Goal: Submit feedback/report problem: Submit feedback/report problem

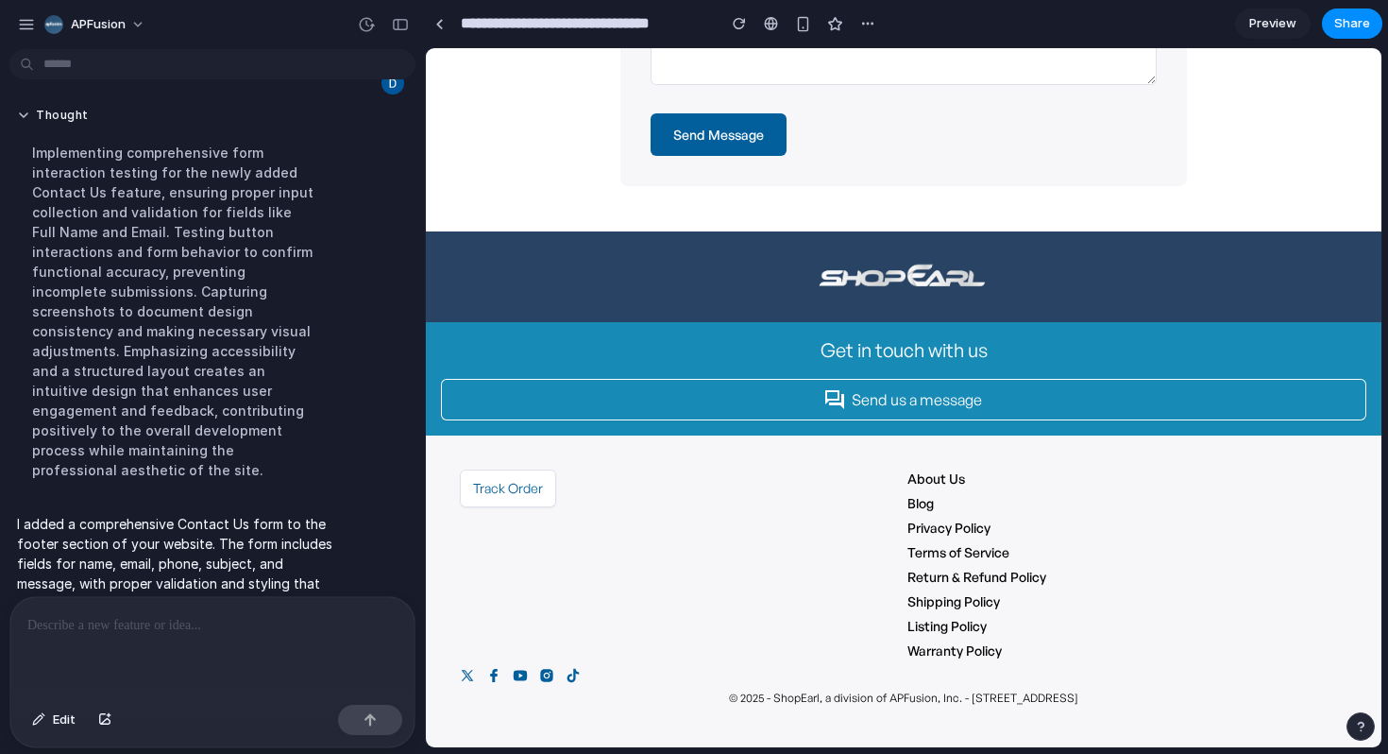
scroll to position [170, 0]
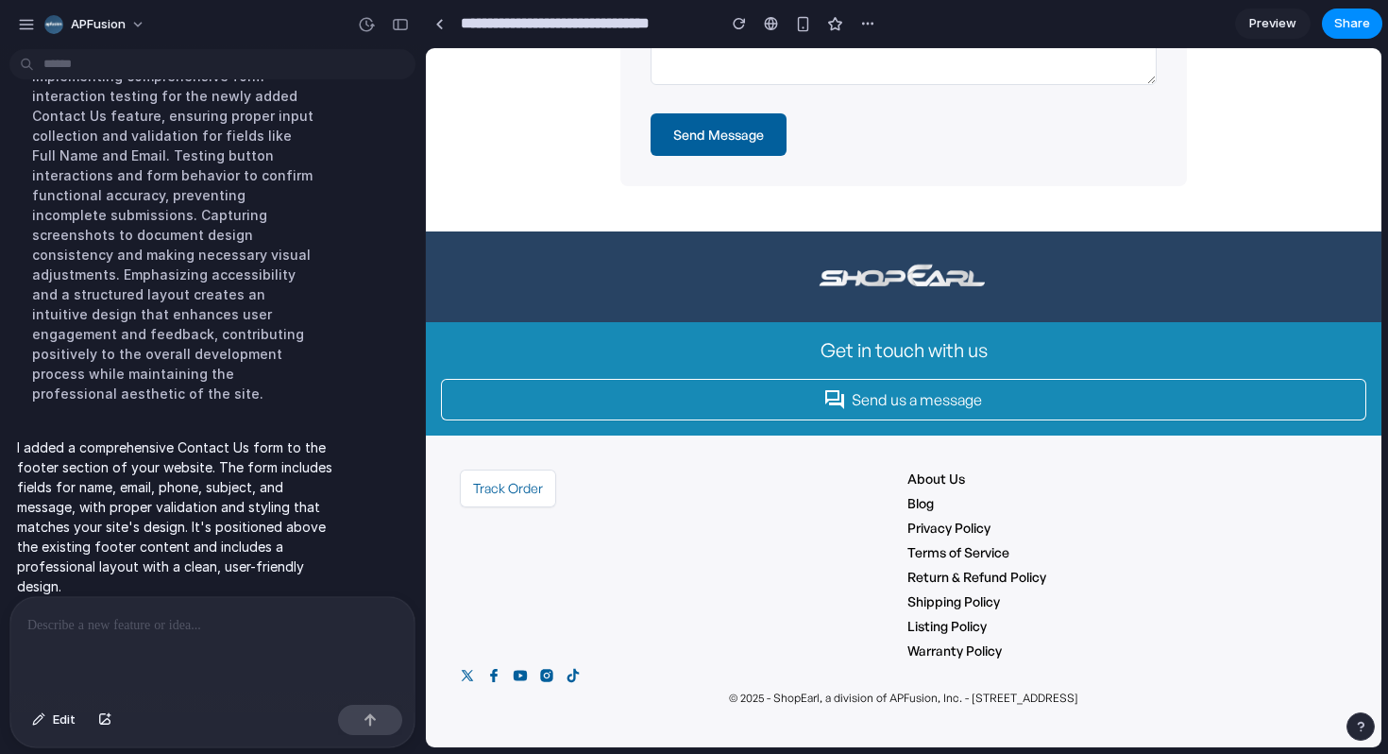
click at [681, 547] on div "Track Order" at bounding box center [680, 564] width 440 height 191
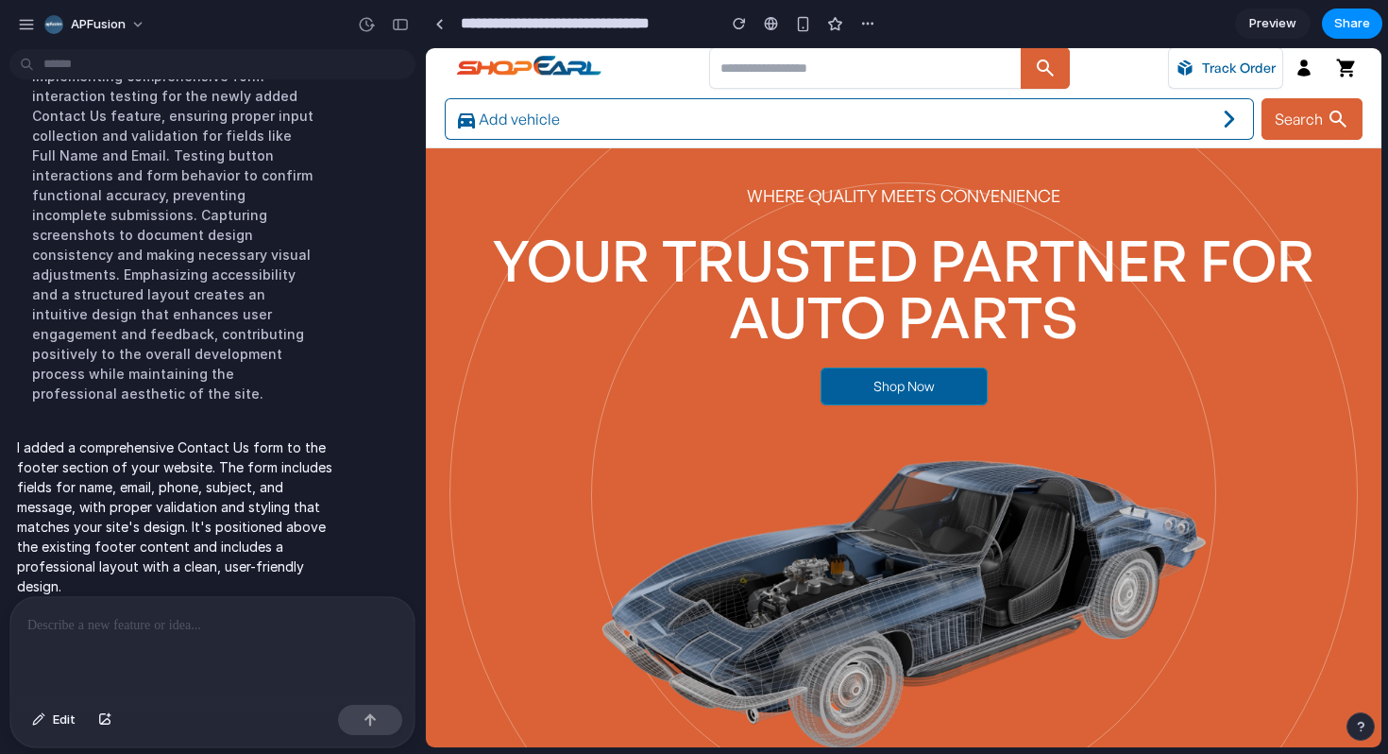
scroll to position [15, 0]
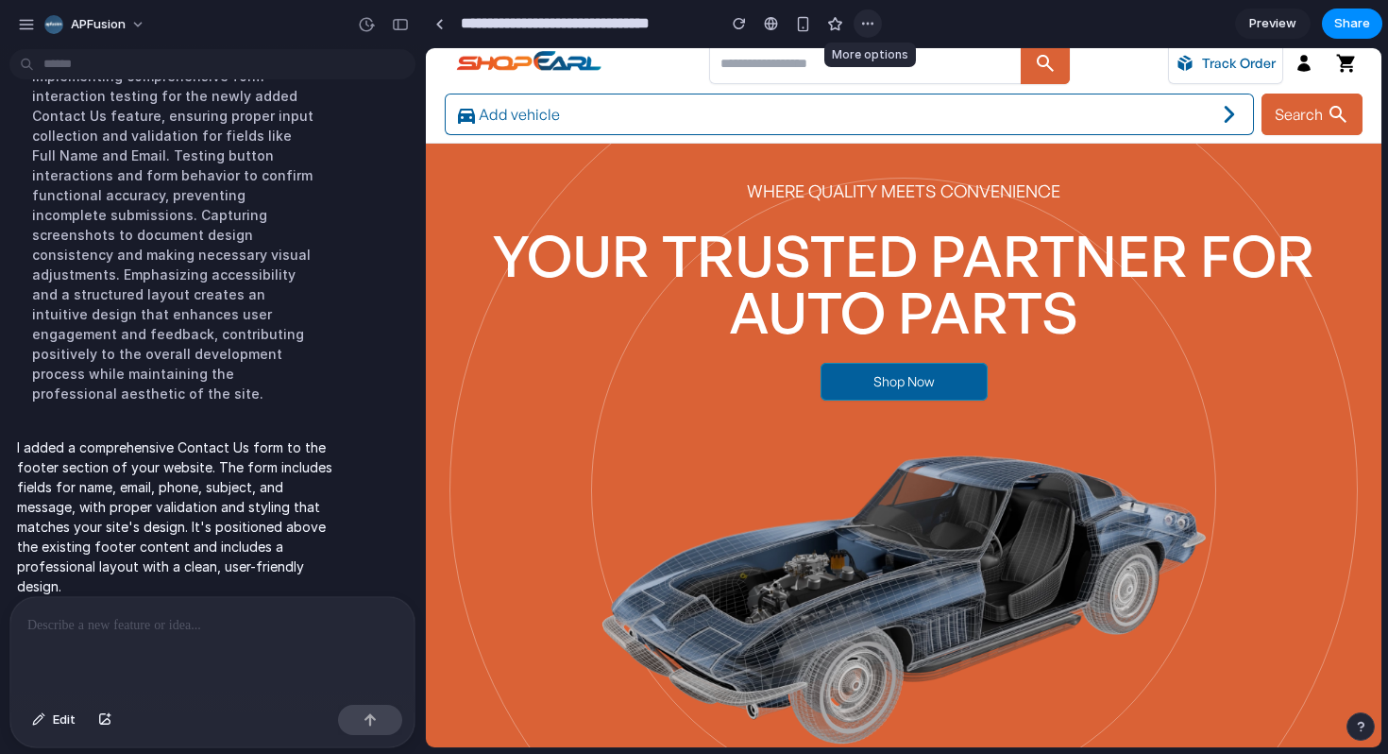
click at [866, 19] on div "button" at bounding box center [867, 23] width 15 height 15
click at [908, 26] on div "Duplicate Delete" at bounding box center [694, 377] width 1388 height 754
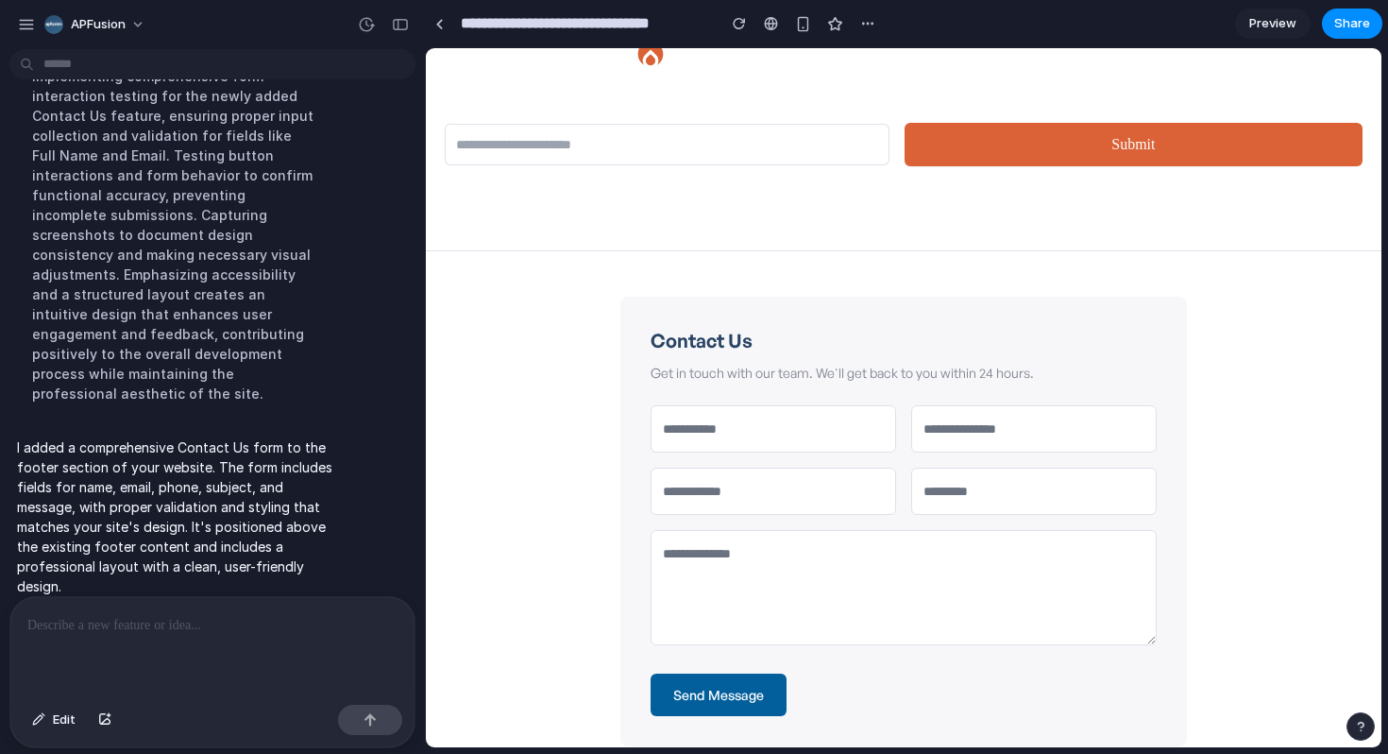
scroll to position [2956, 0]
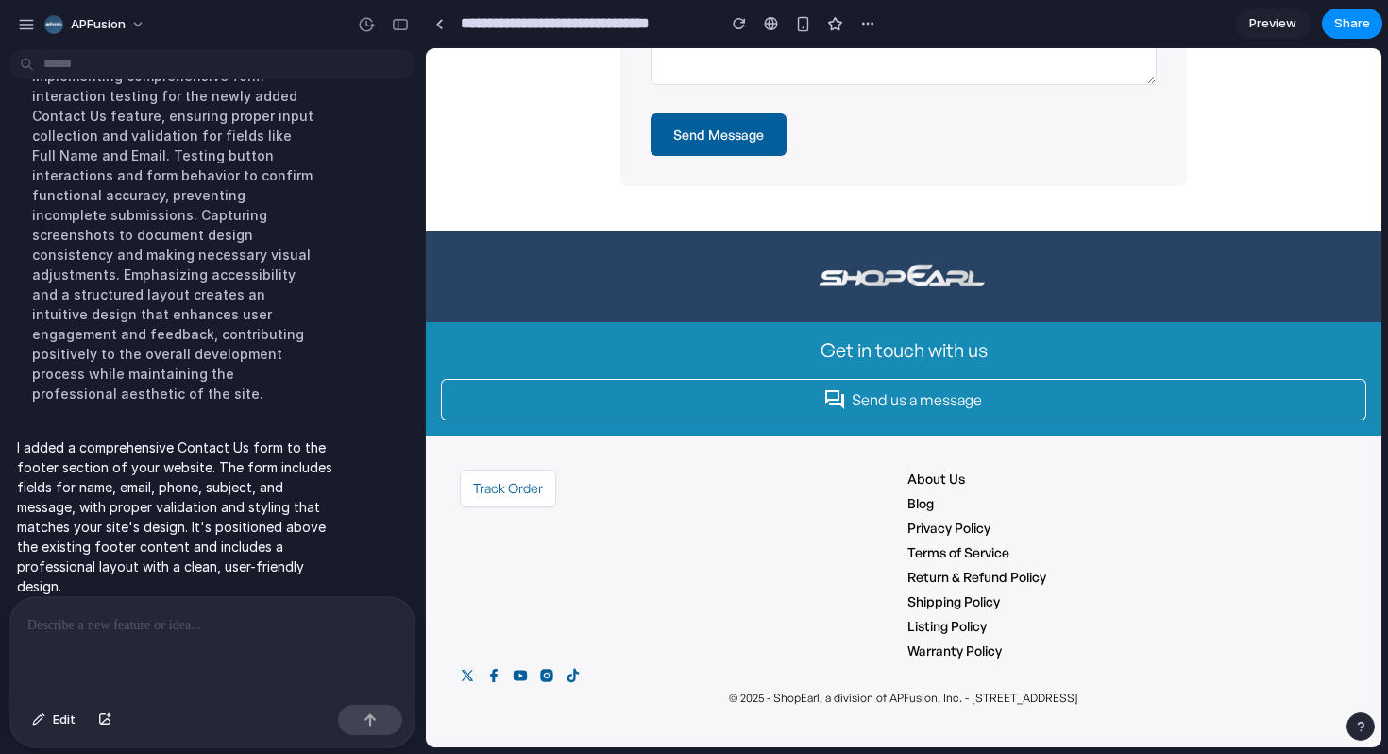
click at [925, 690] on p "© 2025 - ShopEarl, a division of APFusion, Inc. - [STREET_ADDRESS]" at bounding box center [903, 697] width 349 height 15
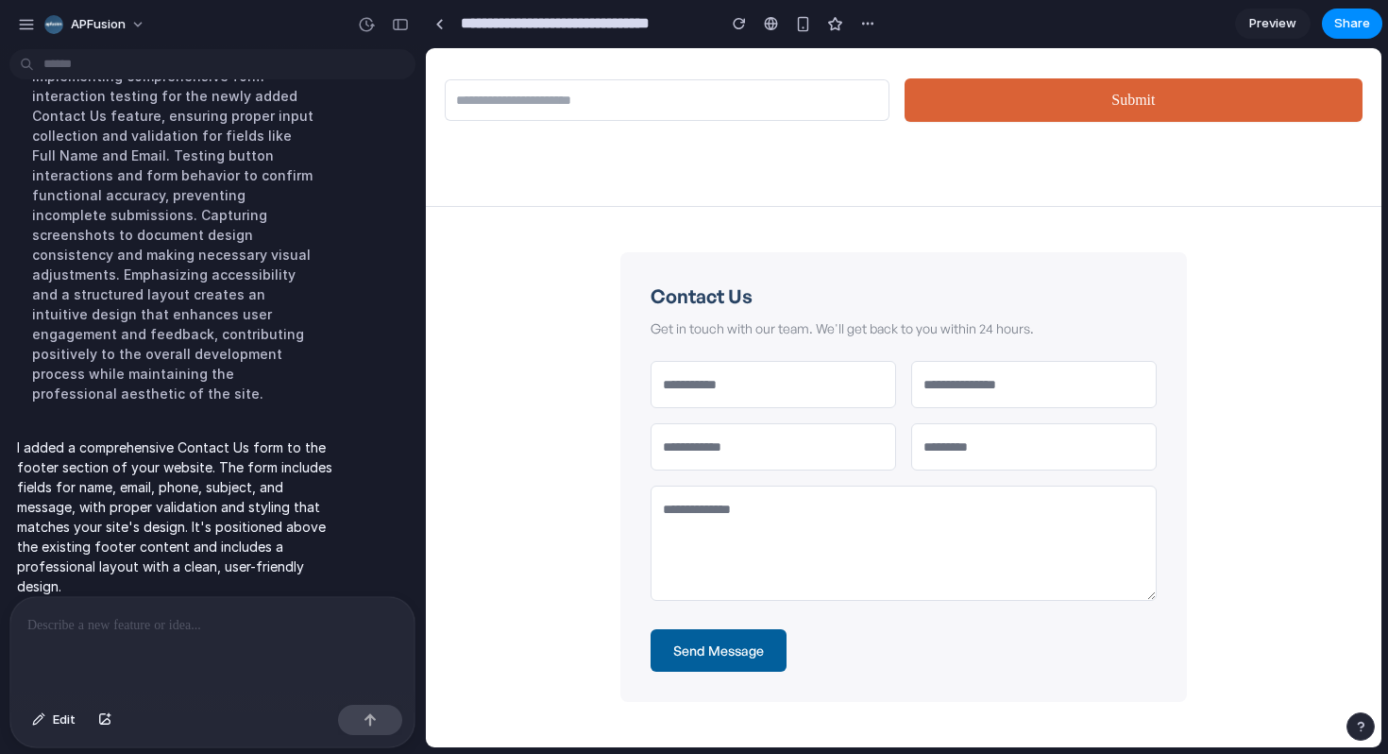
scroll to position [2445, 0]
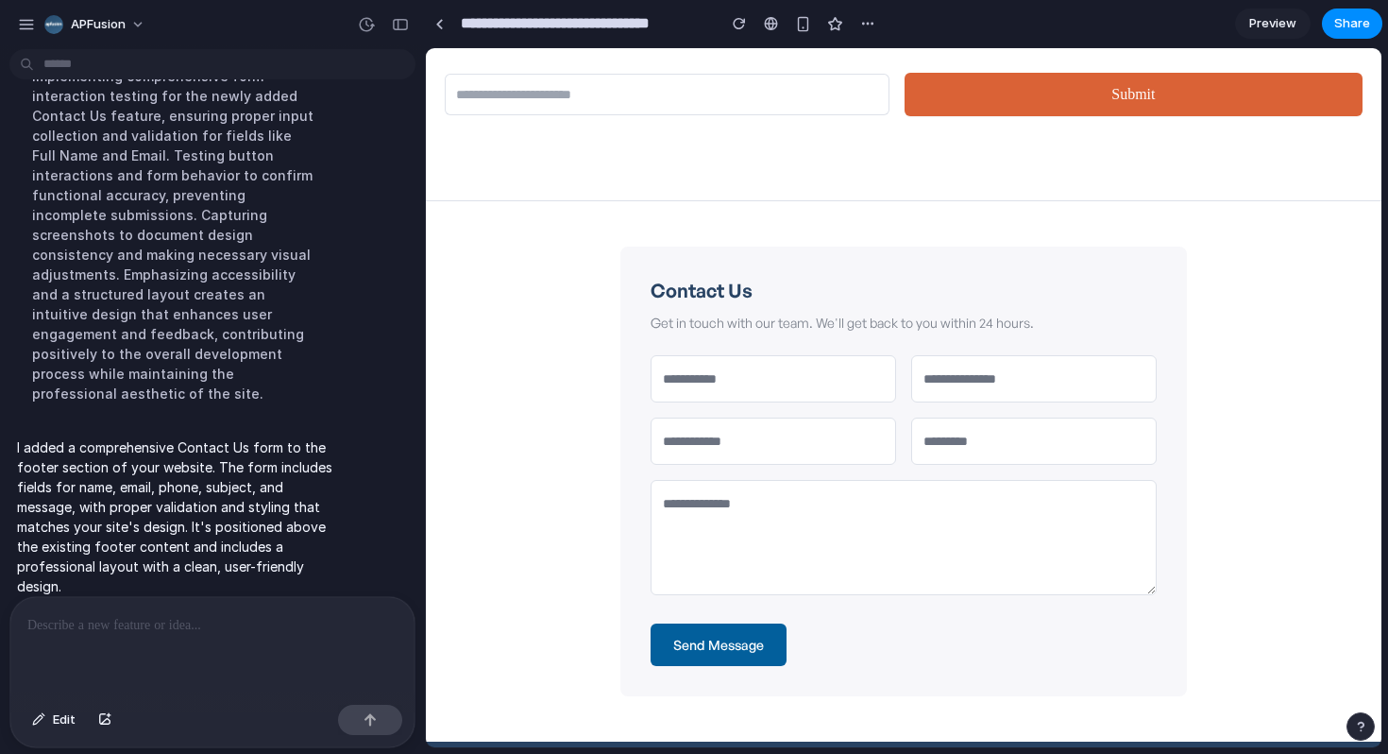
click at [879, 654] on form "Send Message" at bounding box center [904, 510] width 506 height 311
click at [831, 564] on textarea at bounding box center [904, 537] width 506 height 115
click at [766, 450] on input "tel" at bounding box center [774, 440] width 246 height 47
click at [948, 446] on input "text" at bounding box center [1034, 440] width 246 height 47
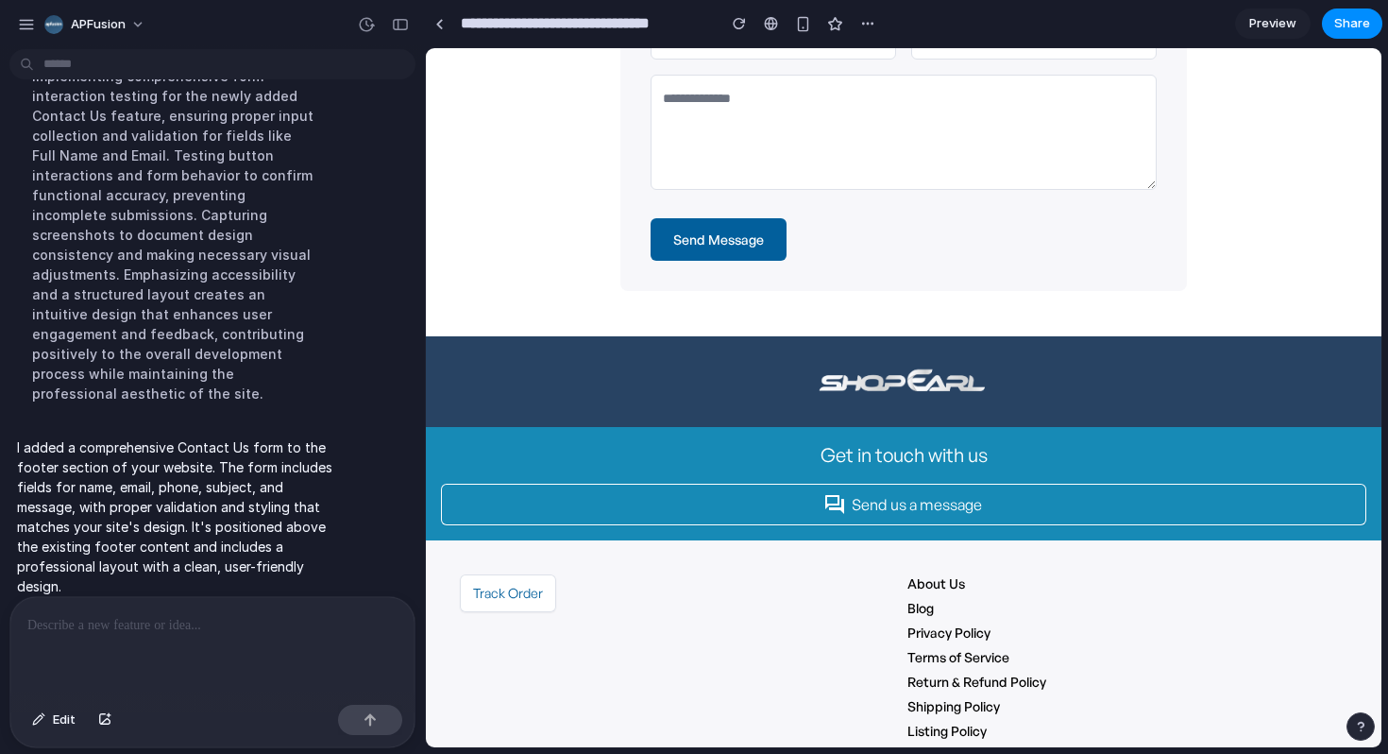
scroll to position [2835, 0]
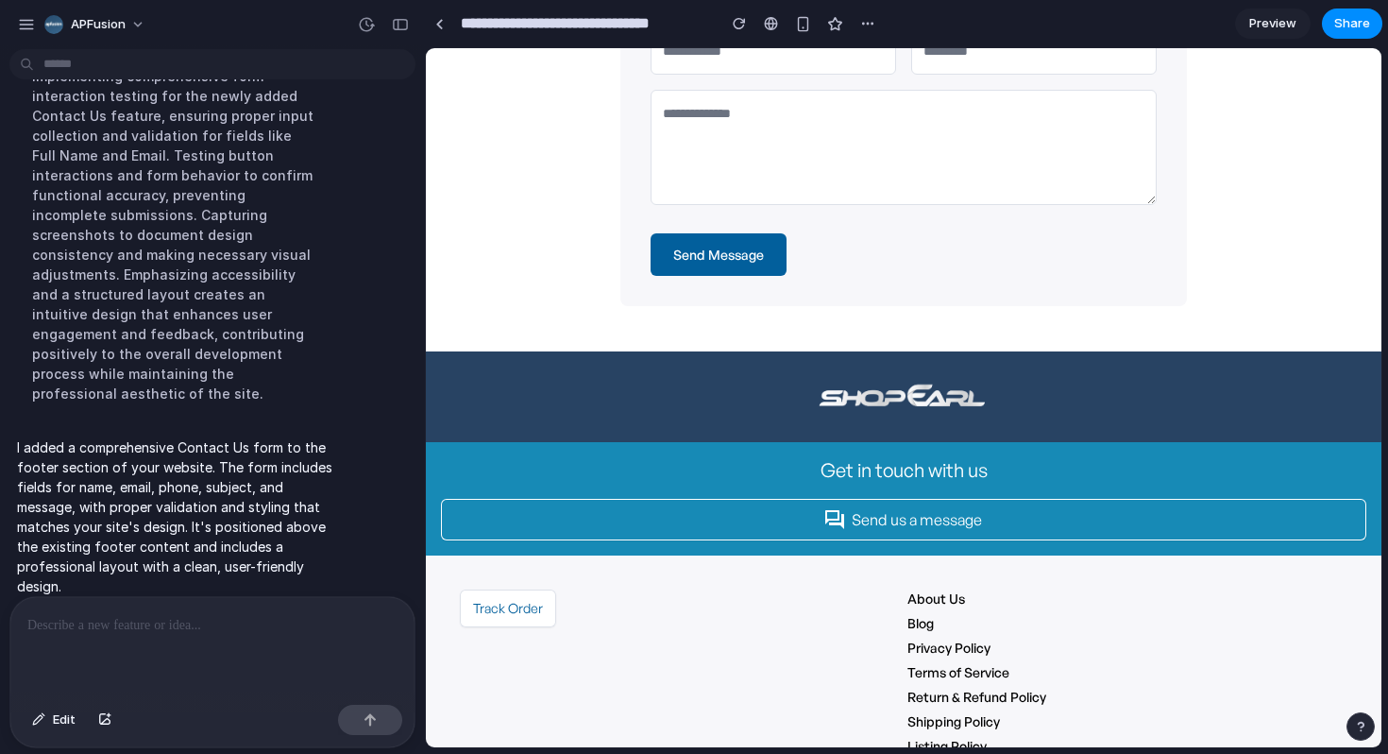
click at [865, 472] on div "Get in touch with us" at bounding box center [903, 470] width 925 height 26
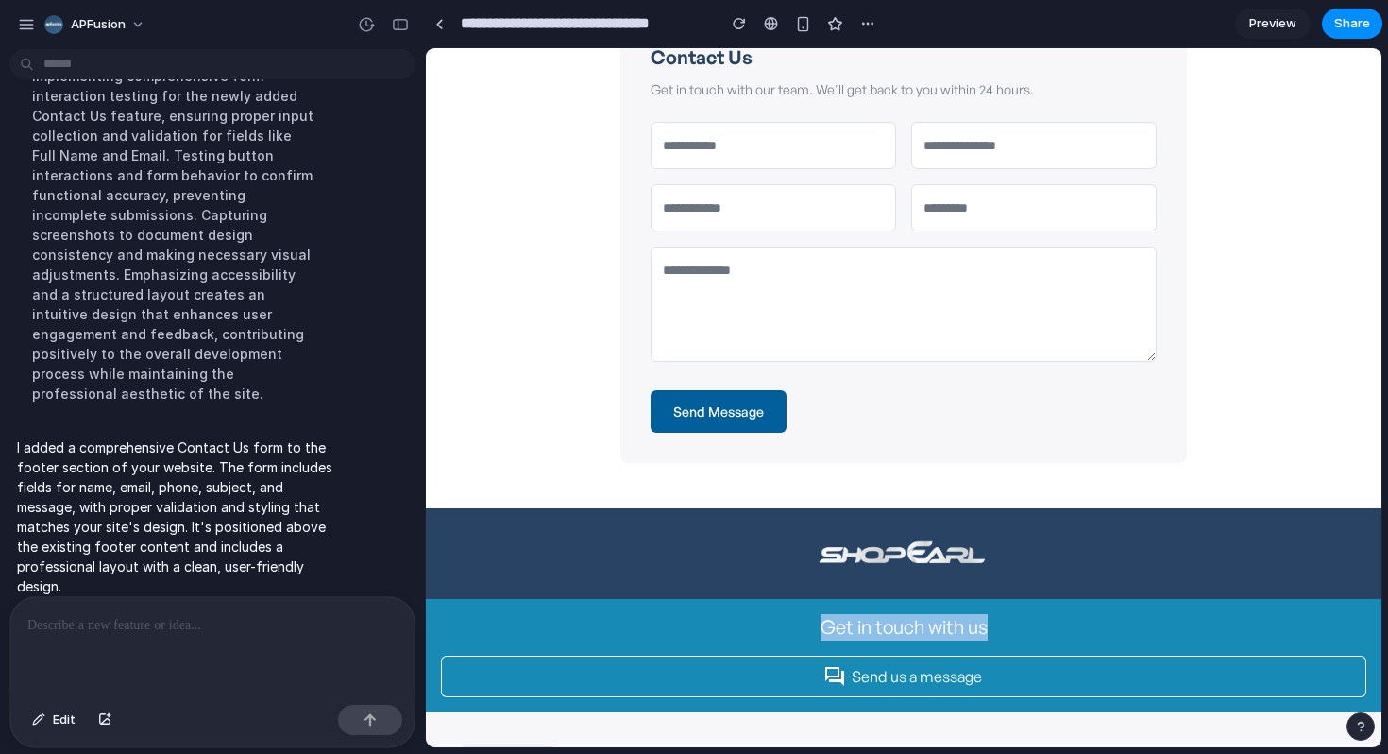
scroll to position [2552, 0]
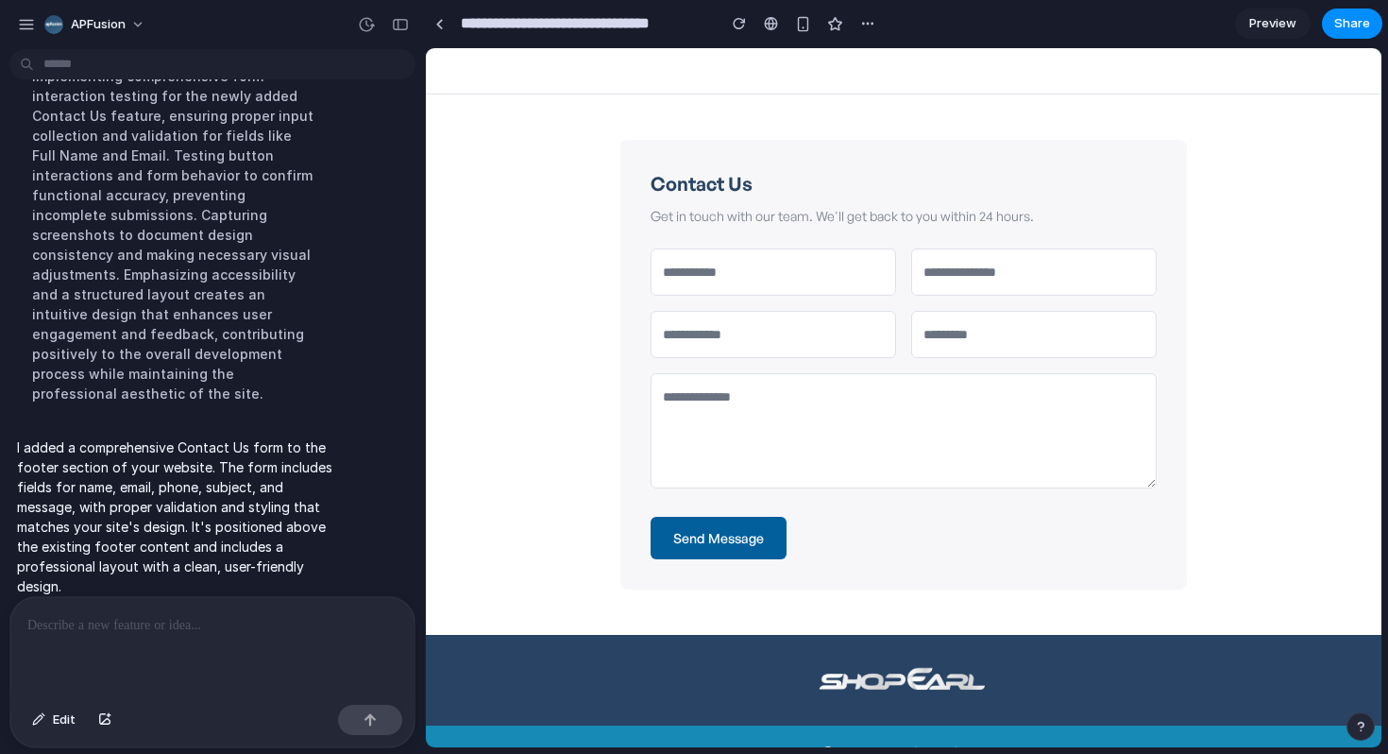
click at [777, 220] on p "Get in touch with our team. We'll get back to you within 24 hours." at bounding box center [904, 216] width 506 height 20
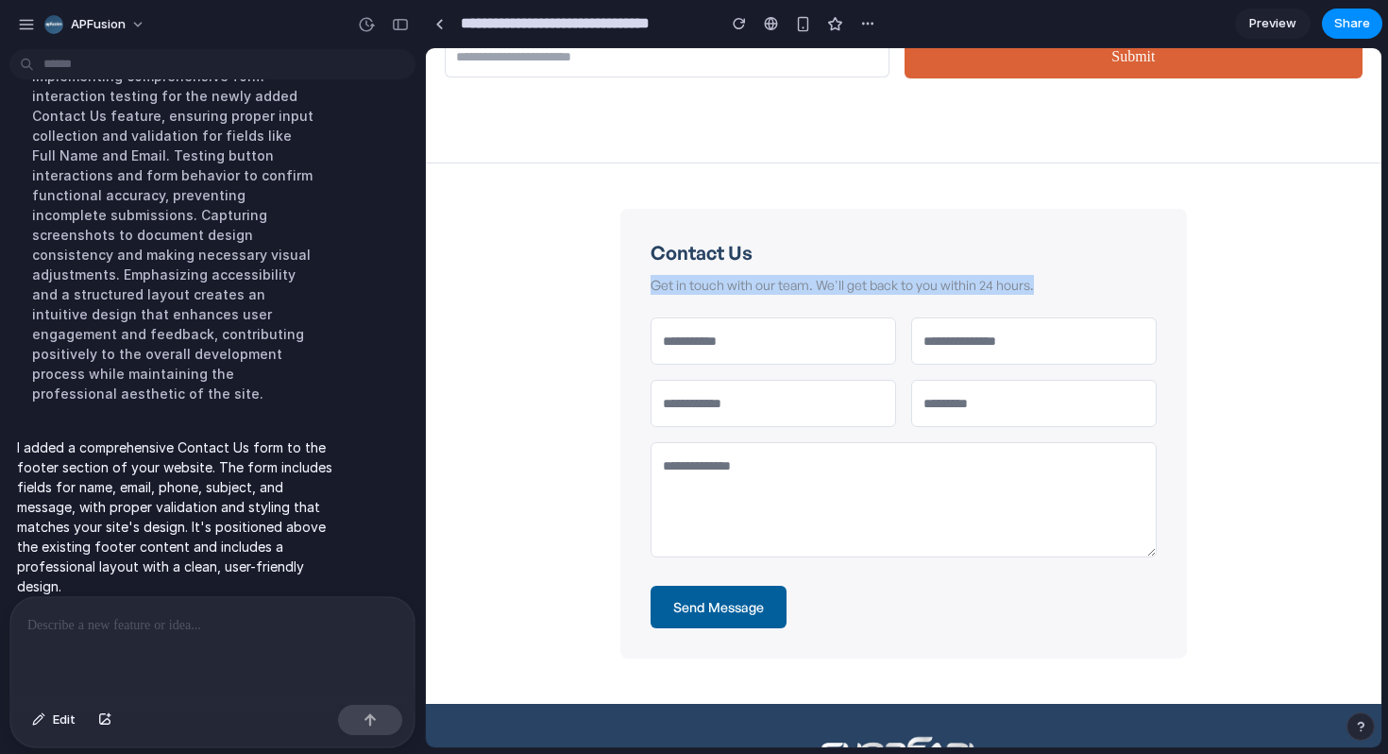
scroll to position [0, 0]
